Goal: Information Seeking & Learning: Learn about a topic

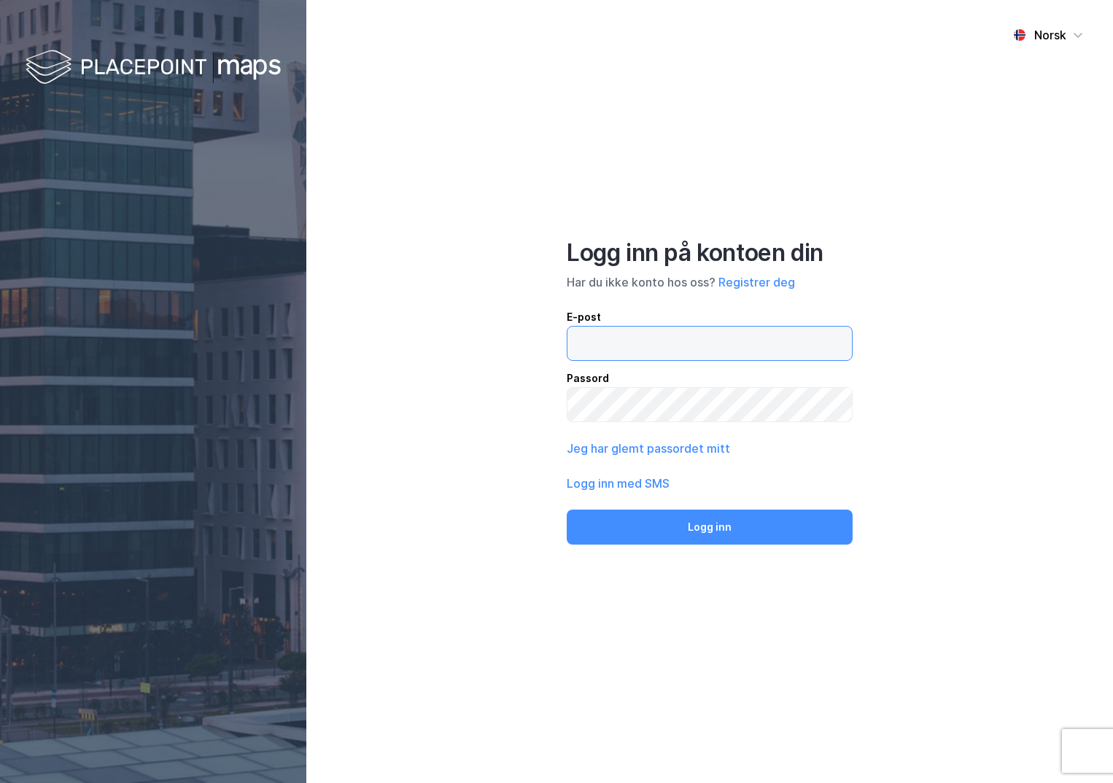
click at [625, 350] on input "email" at bounding box center [709, 344] width 284 height 34
type input "[PERSON_NAME][EMAIL_ADDRESS][DOMAIN_NAME]"
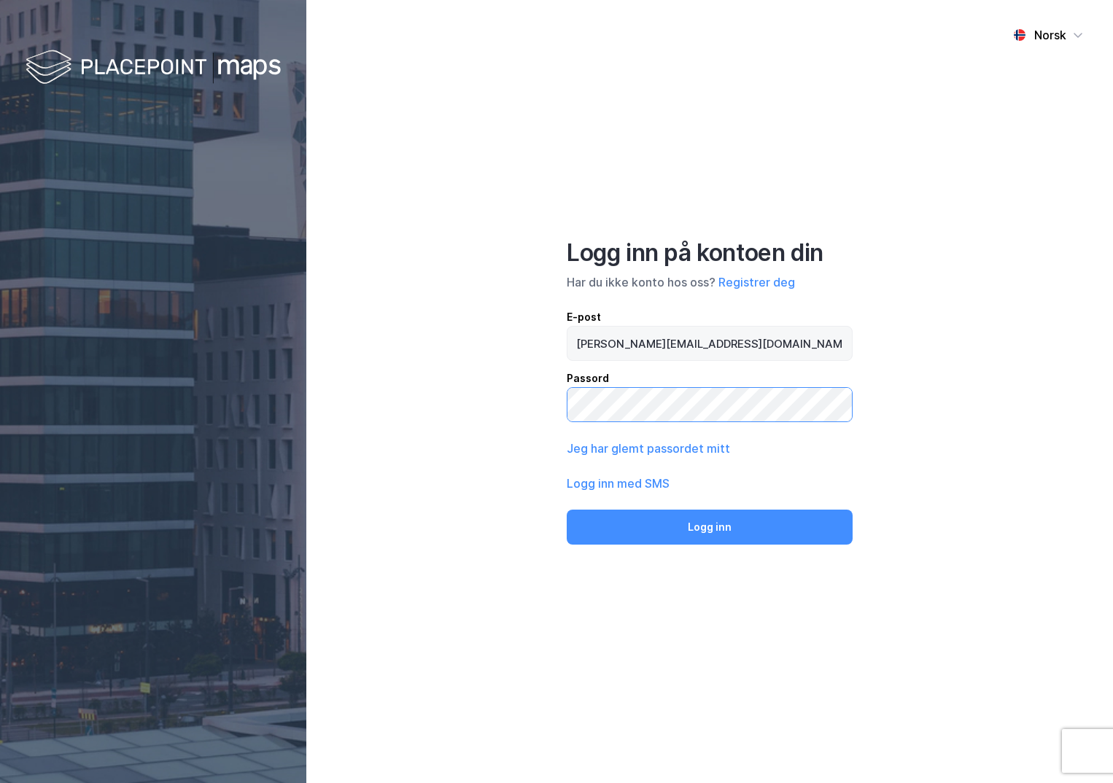
click at [567, 510] on button "Logg inn" at bounding box center [710, 527] width 286 height 35
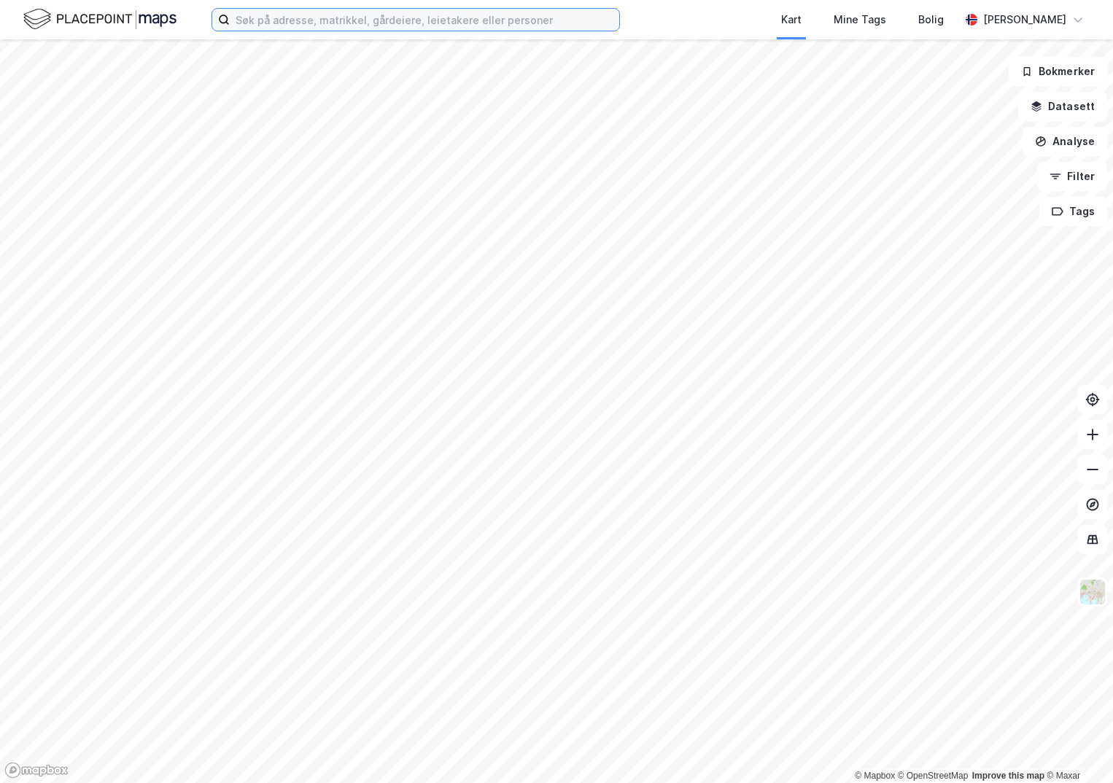
click at [338, 28] on input at bounding box center [424, 20] width 389 height 22
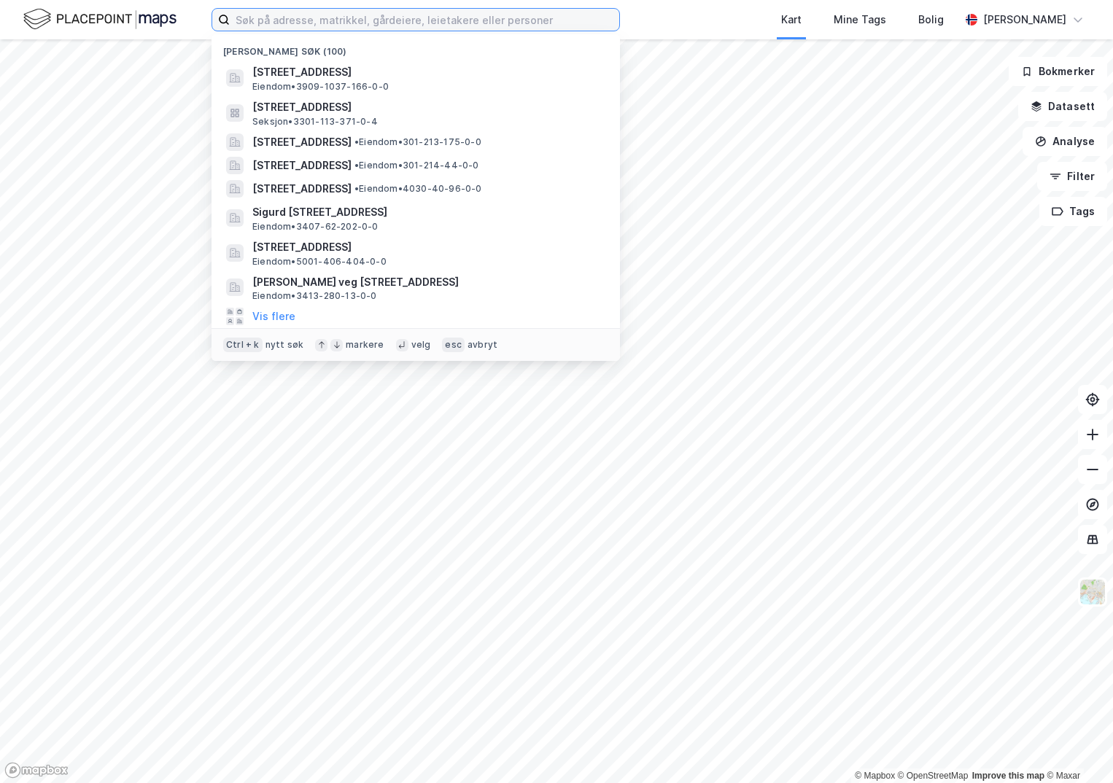
paste input "4219-21/5/0/0"
type input "4219-21/5/0/0"
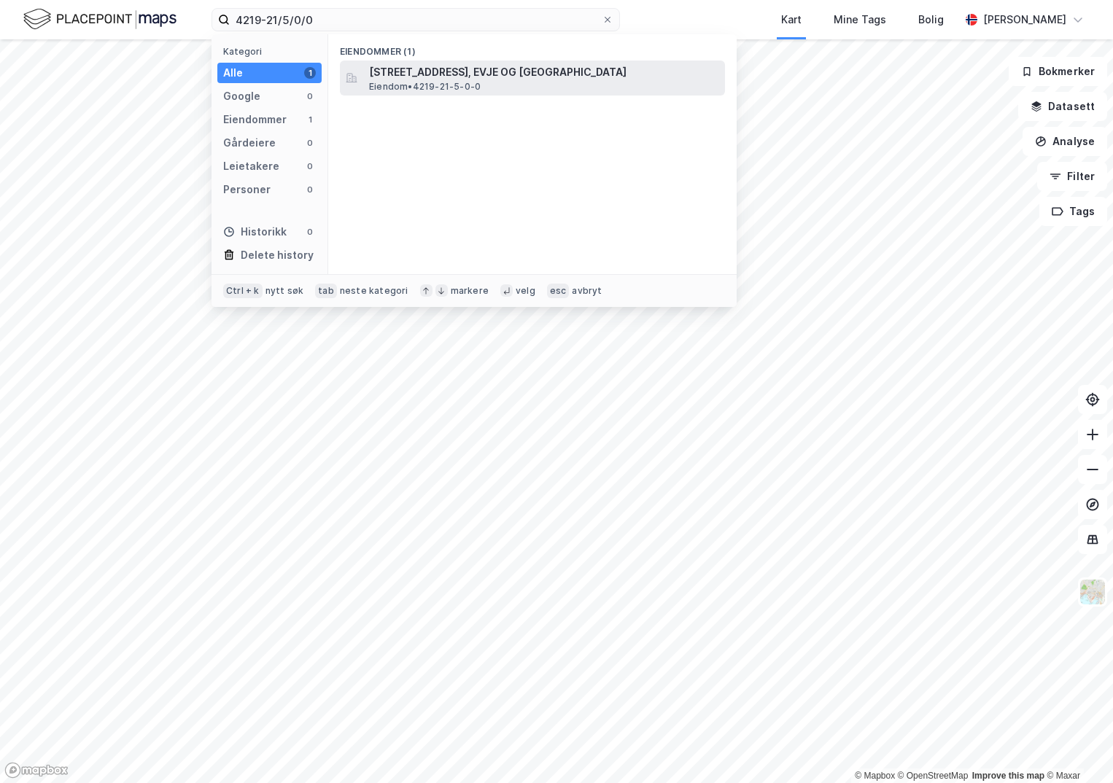
click at [402, 65] on span "[STREET_ADDRESS], EVJE OG [GEOGRAPHIC_DATA]" at bounding box center [544, 71] width 350 height 17
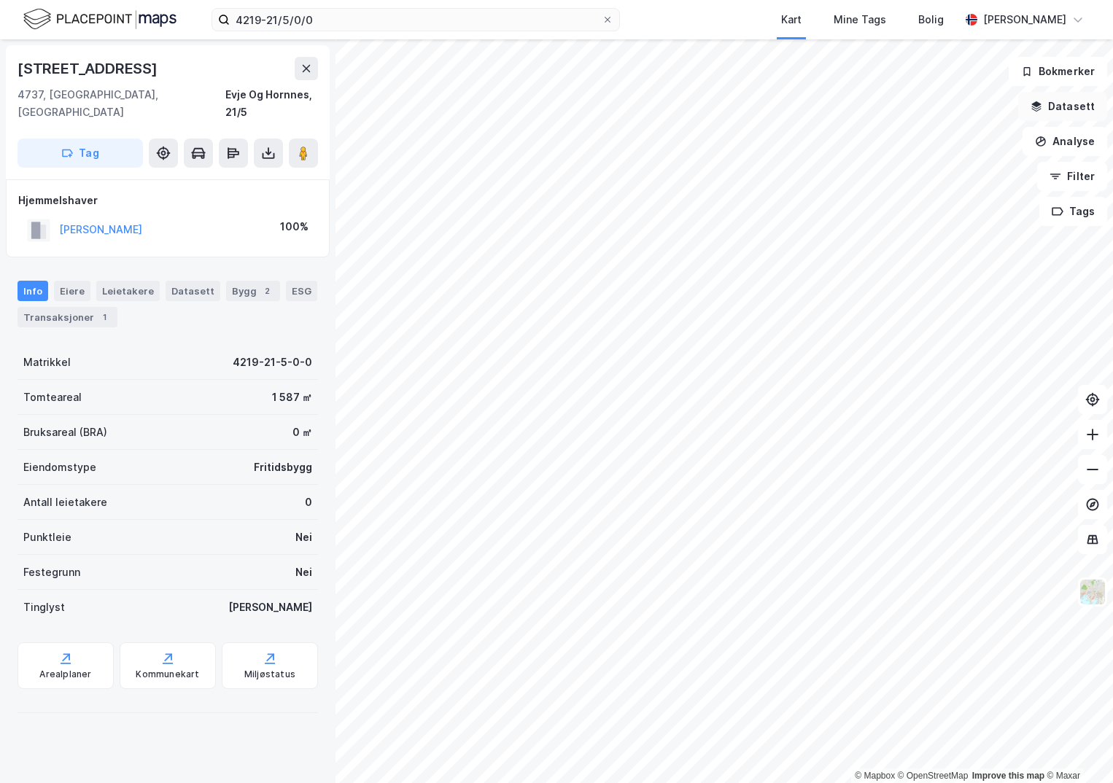
click at [1065, 104] on button "Datasett" at bounding box center [1062, 106] width 89 height 29
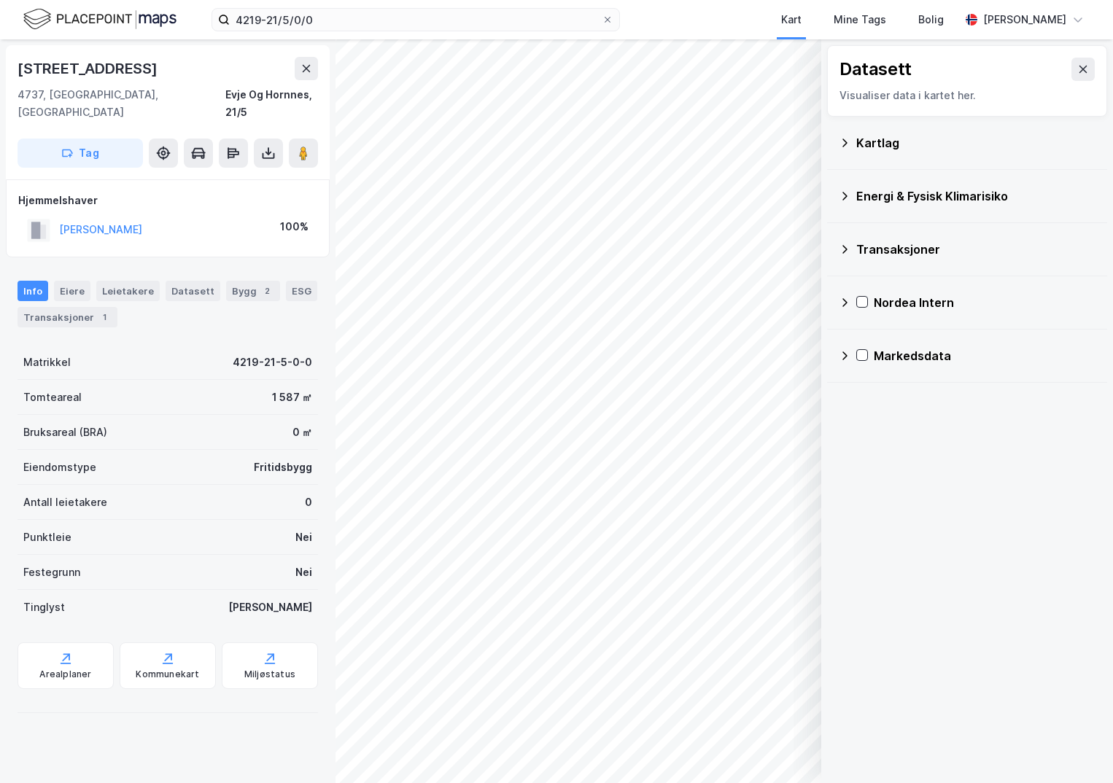
click at [860, 144] on div "Kartlag" at bounding box center [975, 142] width 239 height 17
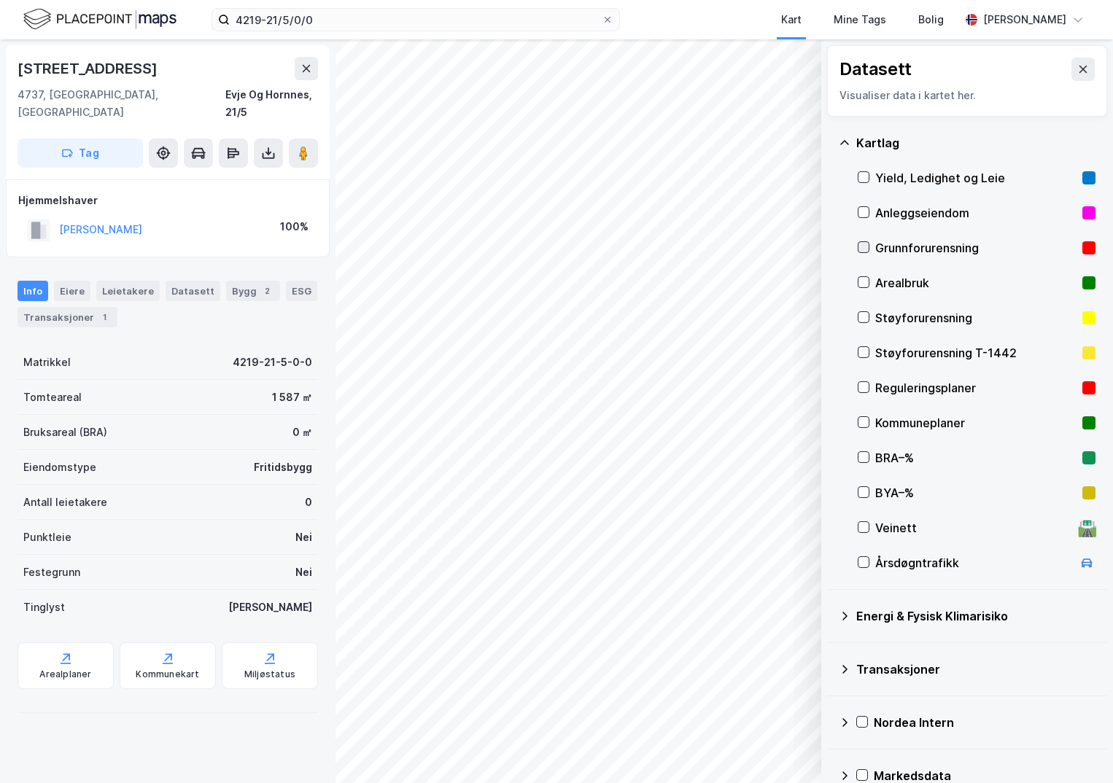
click at [864, 247] on icon at bounding box center [863, 247] width 10 height 10
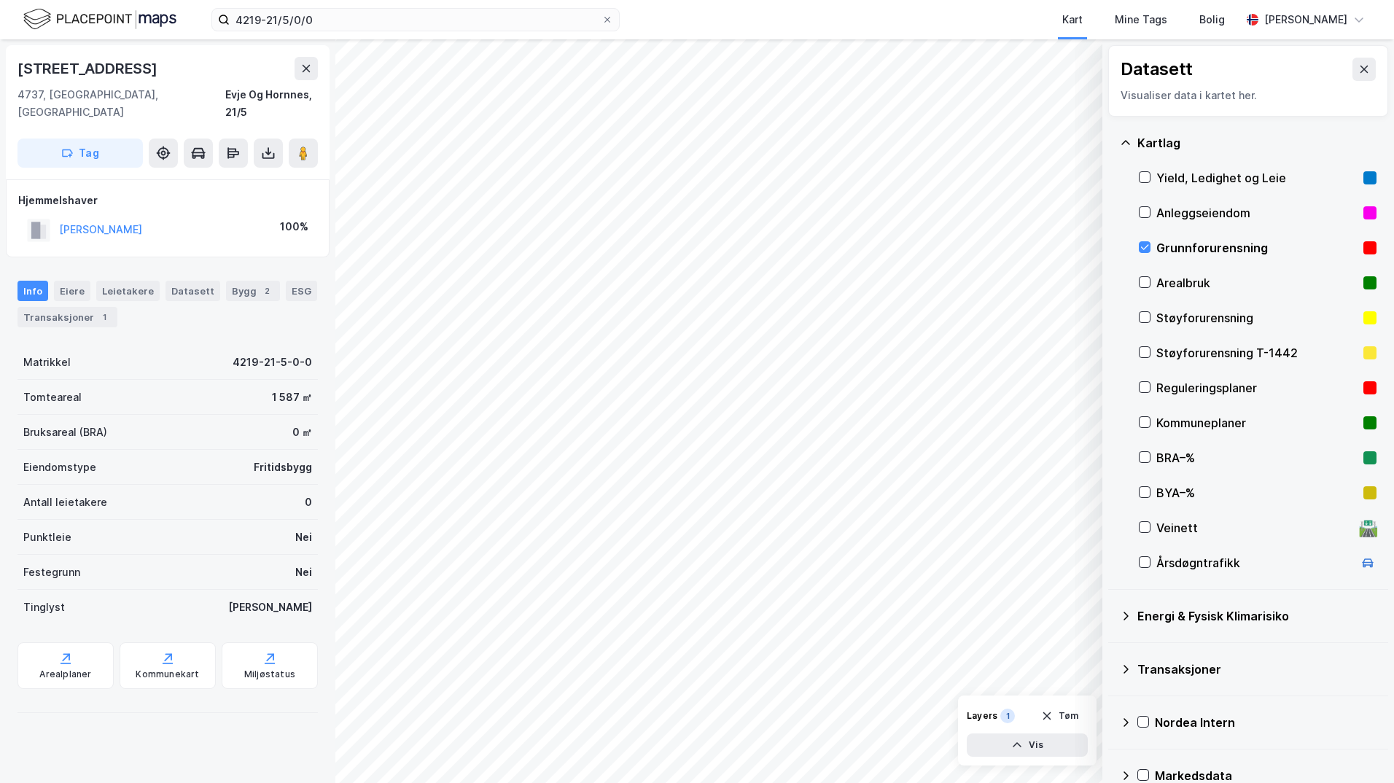
click at [1112, 618] on icon at bounding box center [1126, 616] width 5 height 9
click at [1112, 653] on icon at bounding box center [1163, 650] width 8 height 5
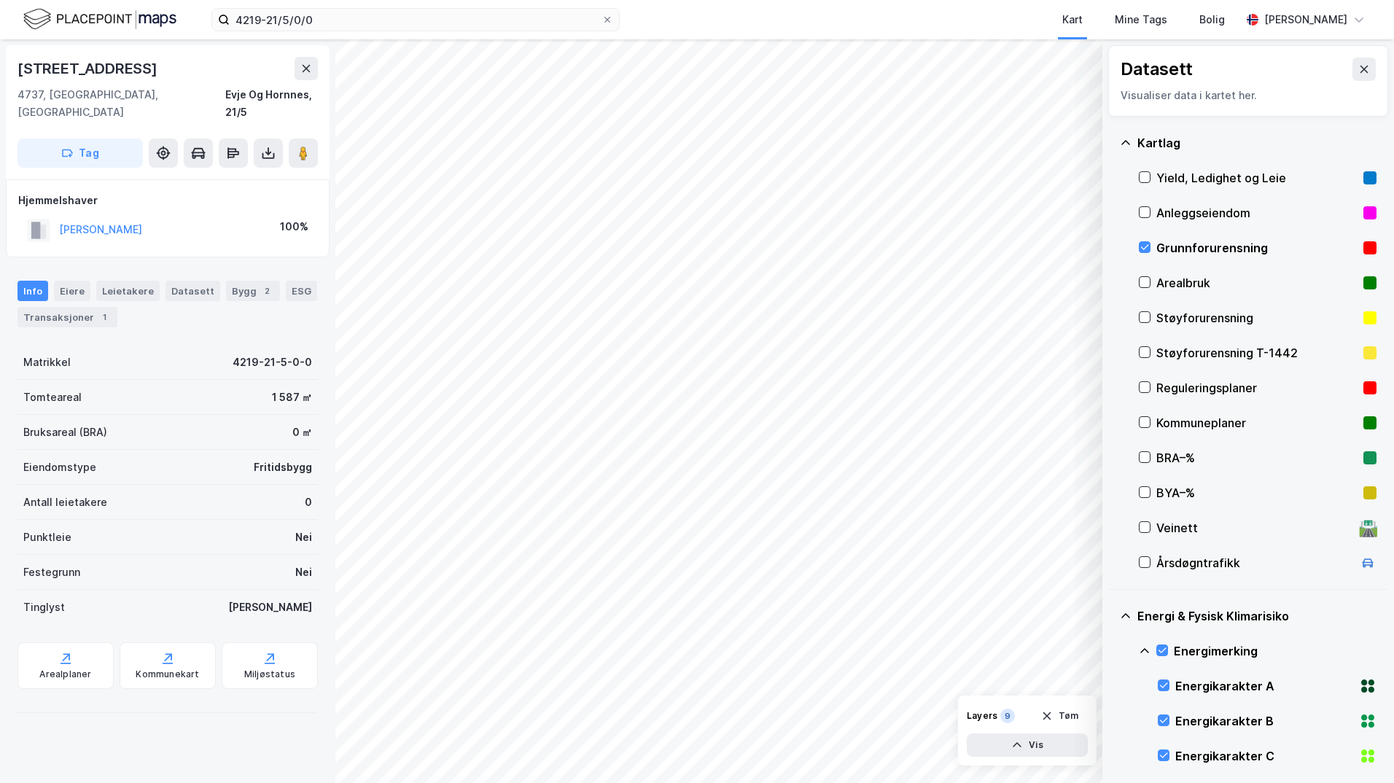
click at [1112, 652] on icon at bounding box center [1144, 650] width 9 height 5
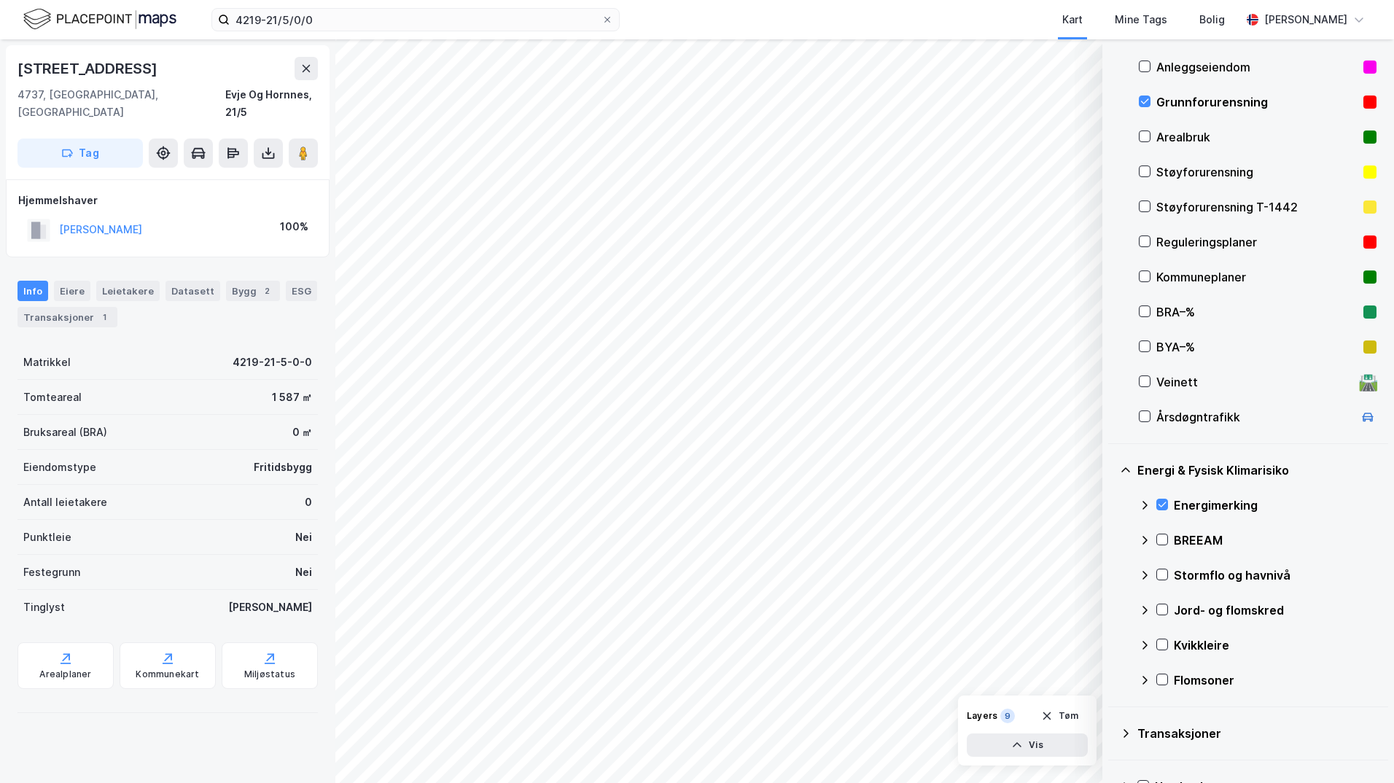
drag, startPoint x: 1162, startPoint y: 574, endPoint x: 1152, endPoint y: 578, distance: 10.4
click at [1112, 574] on icon at bounding box center [1162, 574] width 10 height 10
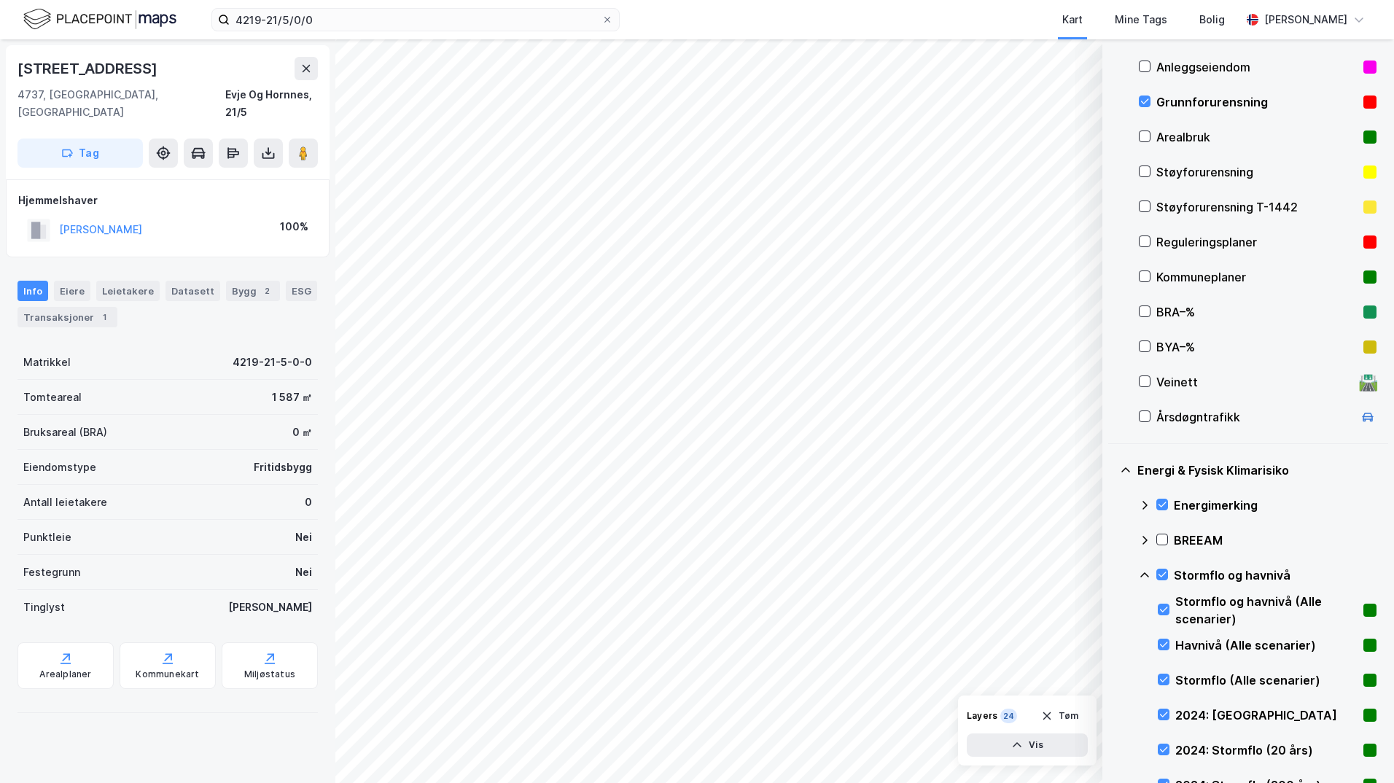
click at [1112, 578] on icon at bounding box center [1145, 575] width 12 height 12
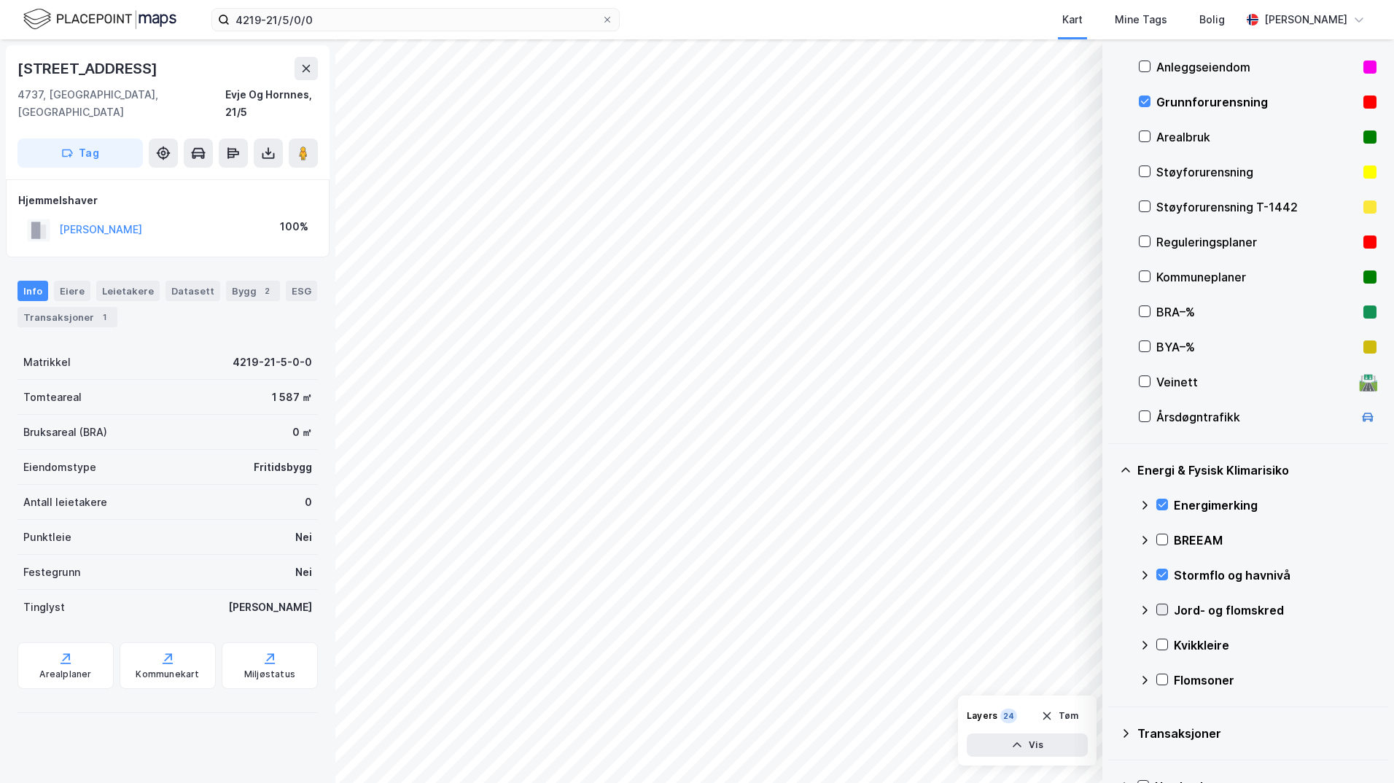
click at [1112, 612] on icon at bounding box center [1162, 609] width 10 height 10
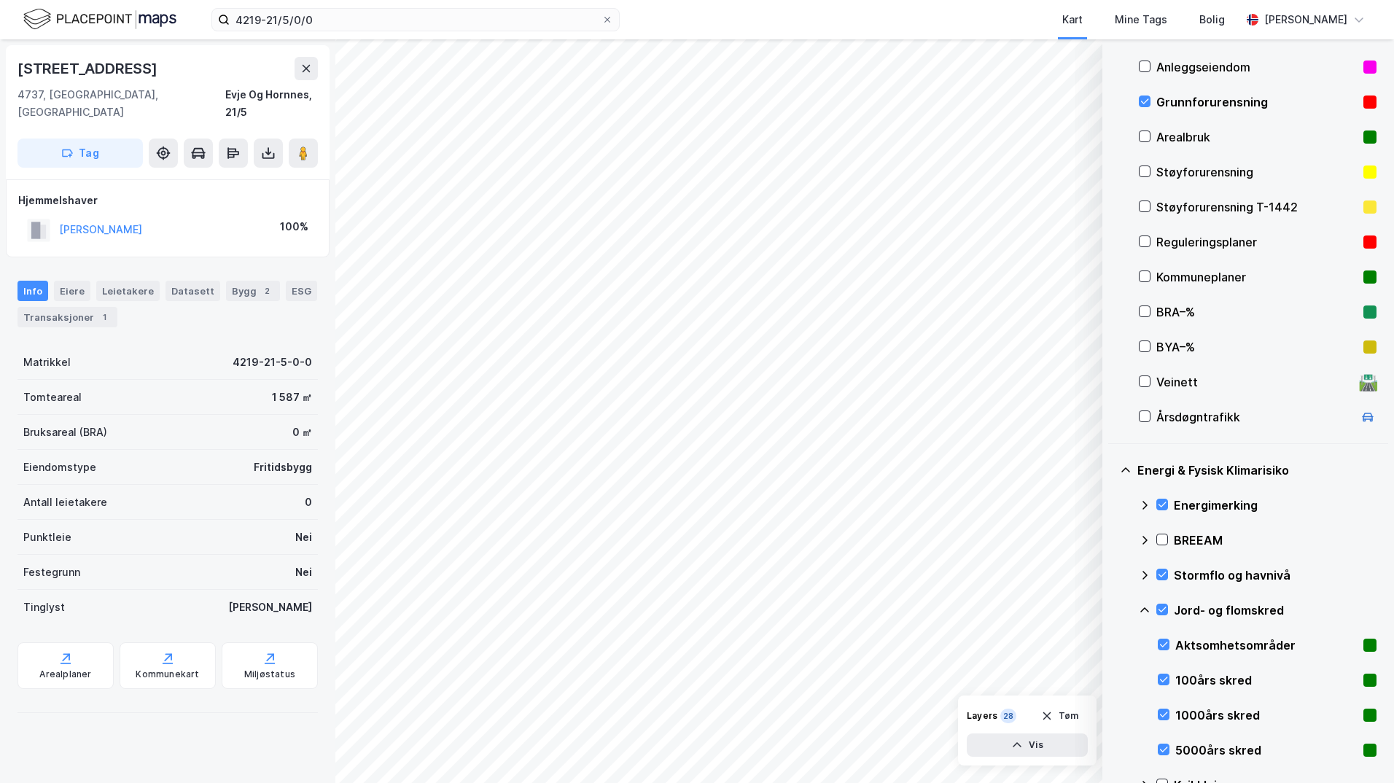
click at [1112, 611] on icon at bounding box center [1145, 610] width 12 height 12
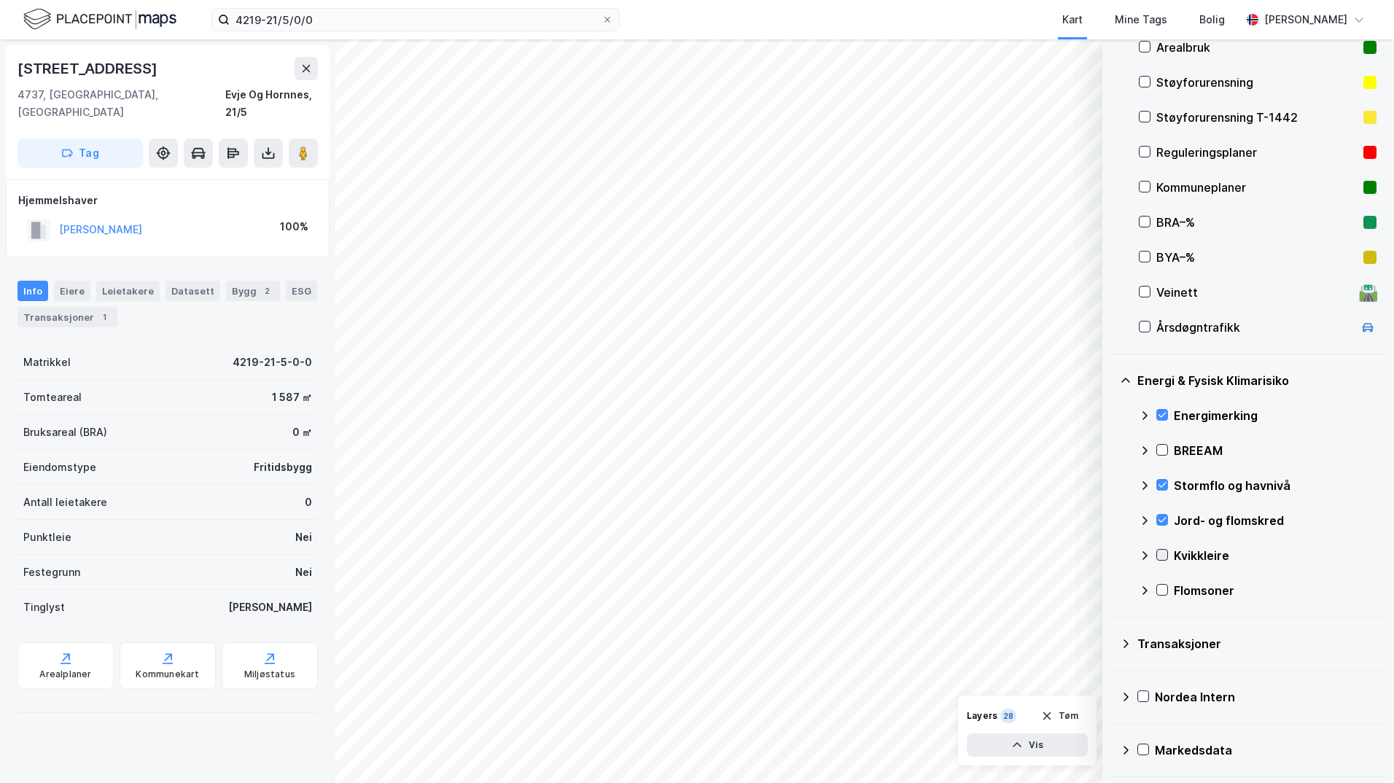
click at [1112, 556] on icon at bounding box center [1163, 555] width 8 height 5
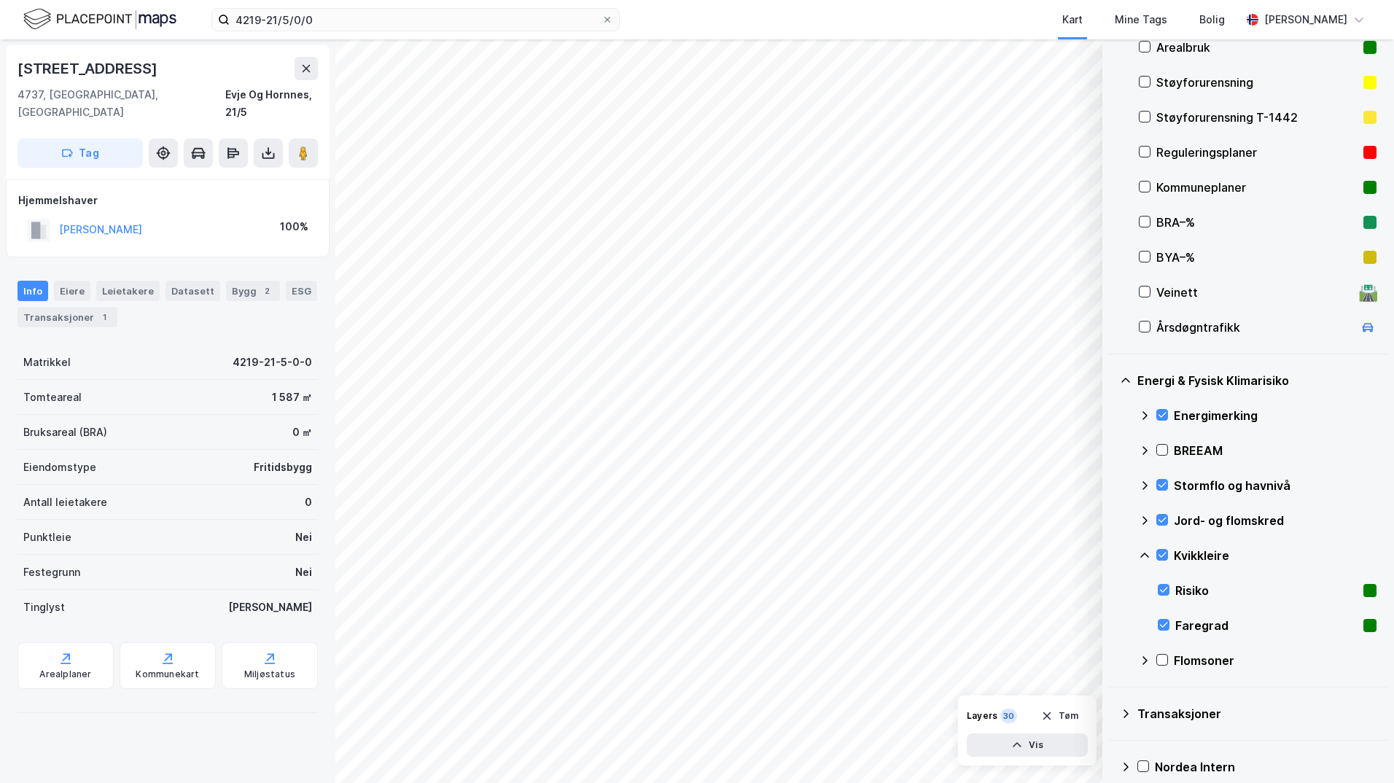
click at [1112, 556] on icon at bounding box center [1145, 556] width 12 height 12
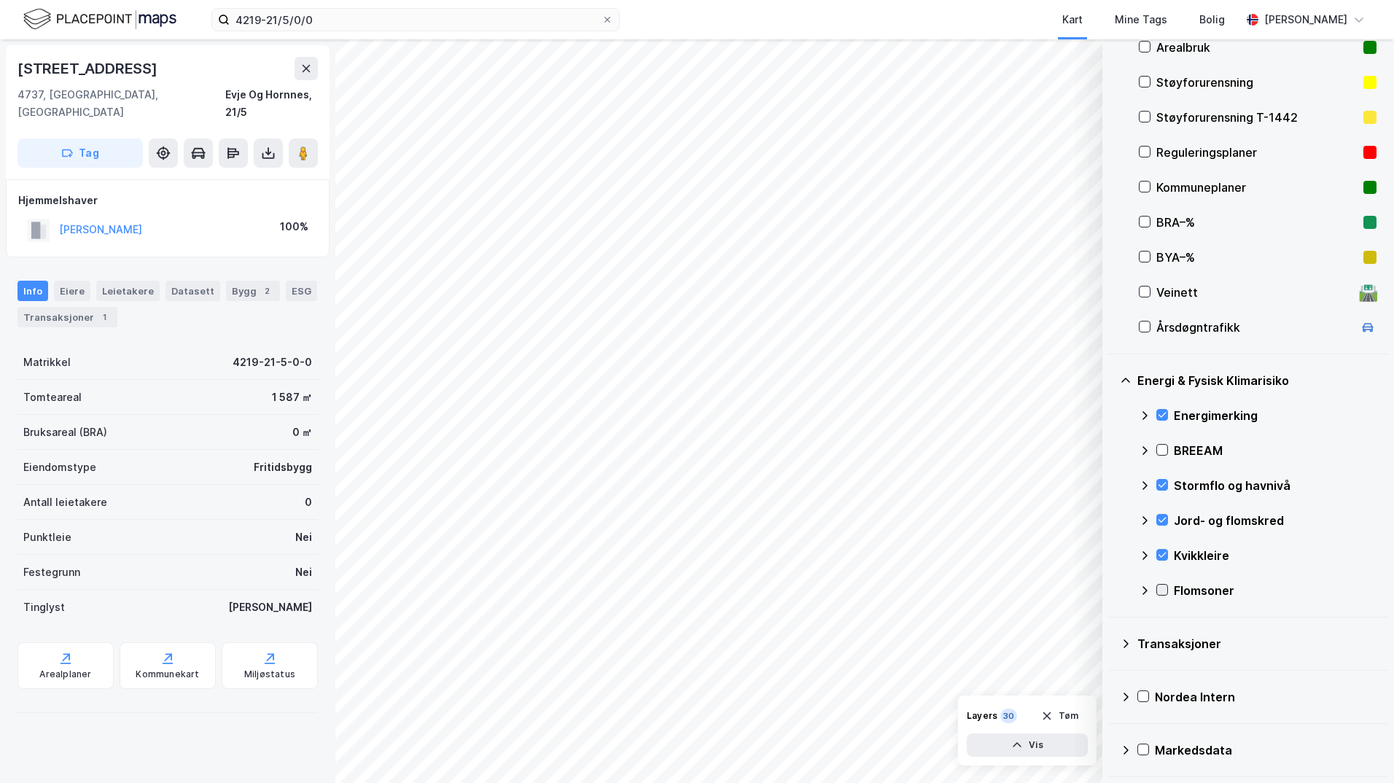
click at [1112, 593] on icon at bounding box center [1162, 590] width 10 height 10
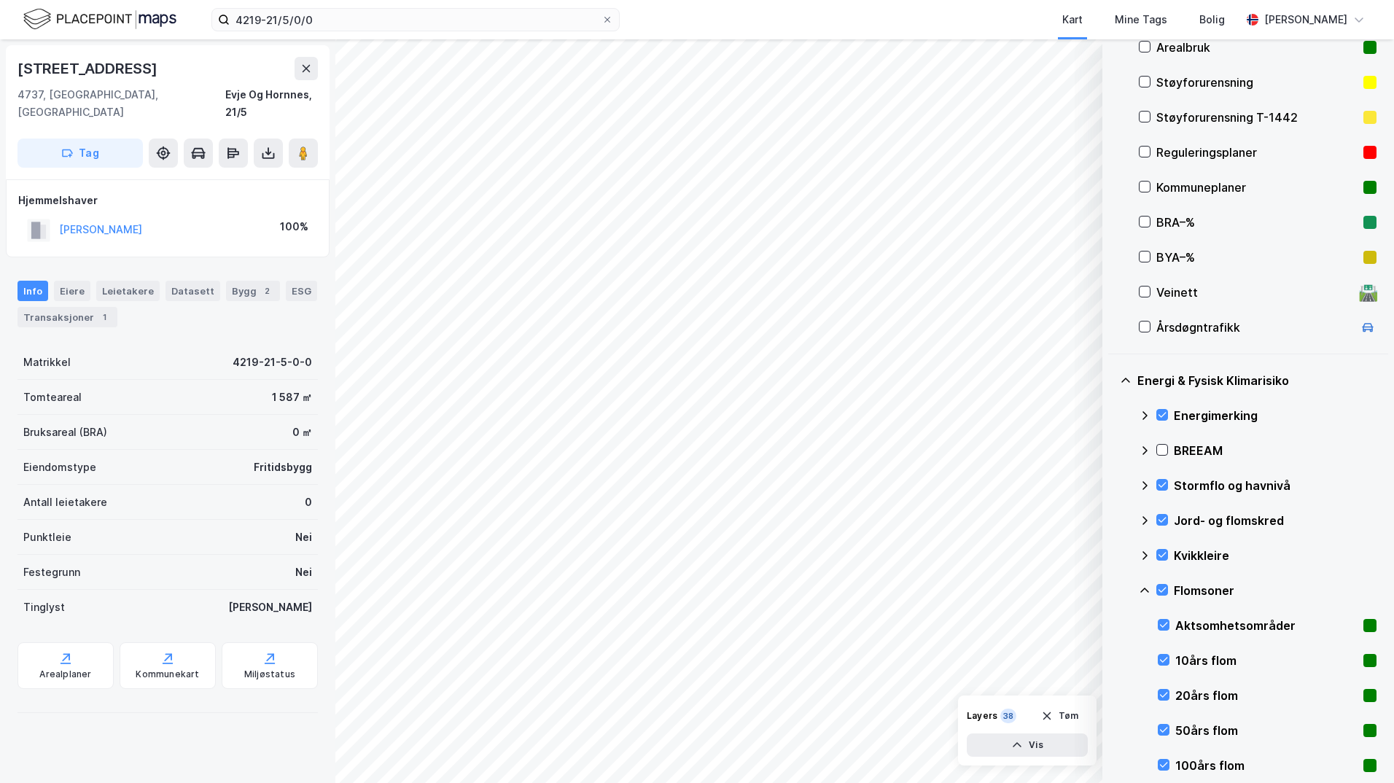
click at [1112, 591] on icon at bounding box center [1145, 591] width 12 height 12
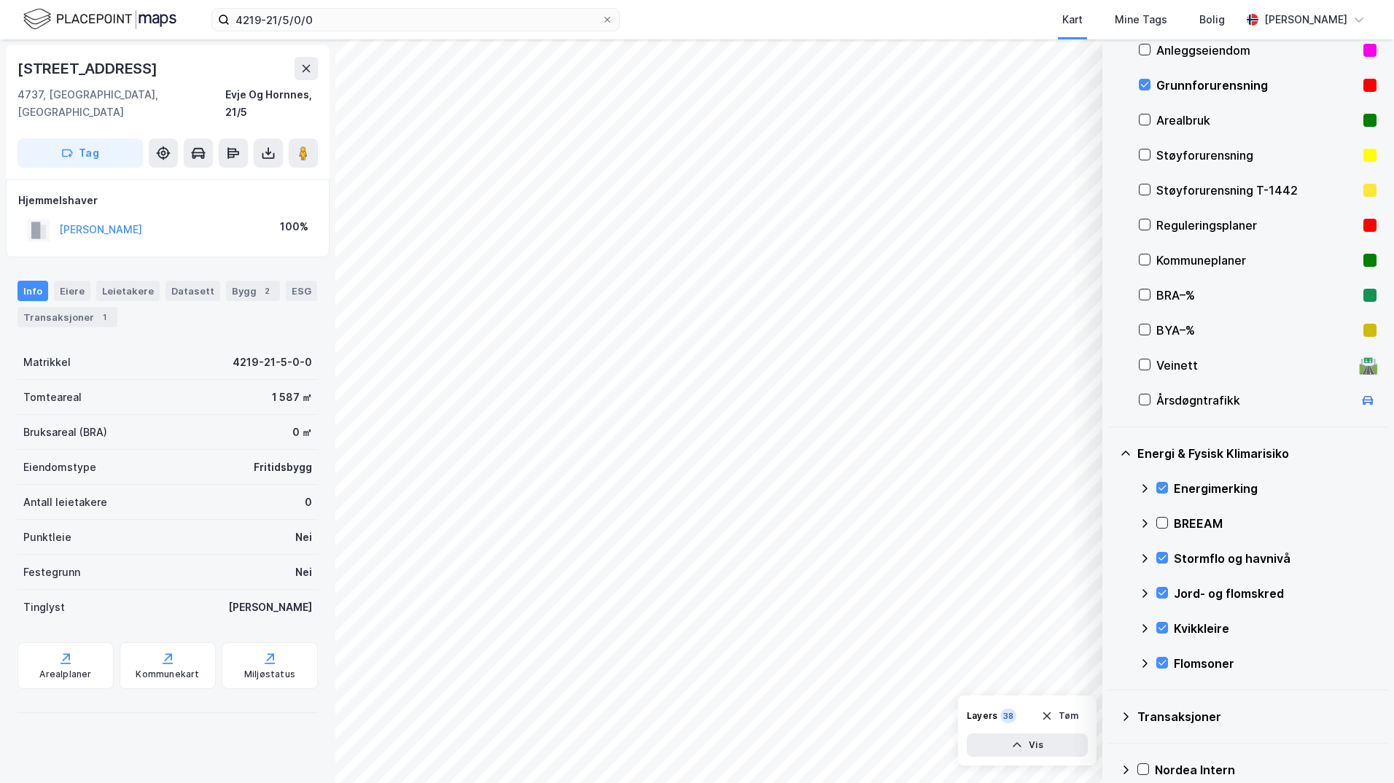
scroll to position [90, 0]
